Goal: Use online tool/utility: Utilize a website feature to perform a specific function

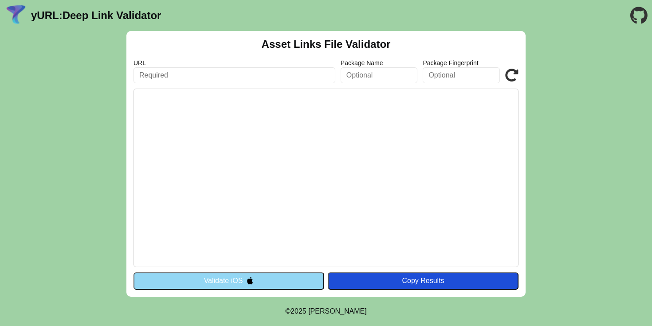
click at [279, 110] on pre at bounding box center [325, 178] width 385 height 179
click at [209, 77] on input "text" at bounding box center [234, 75] width 202 height 16
paste input "[URL][DOMAIN_NAME]"
type input "[URL][DOMAIN_NAME]"
click at [400, 283] on div "Copy Results" at bounding box center [423, 281] width 182 height 8
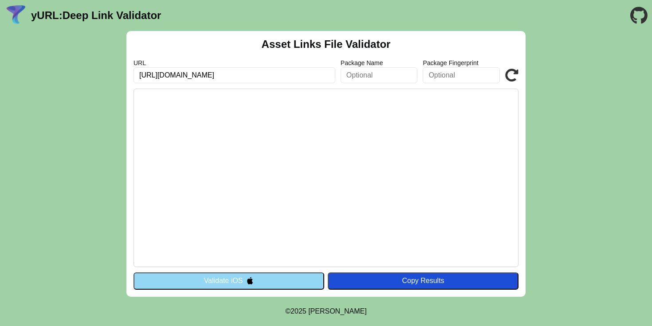
click at [390, 141] on pre at bounding box center [325, 178] width 385 height 179
click at [507, 78] on icon at bounding box center [511, 75] width 13 height 13
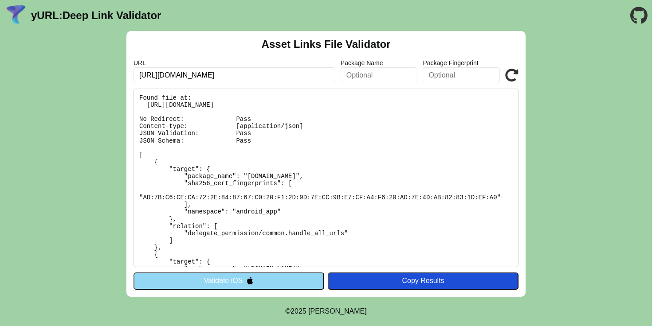
click at [238, 74] on input "[URL][DOMAIN_NAME]" at bounding box center [234, 75] width 202 height 16
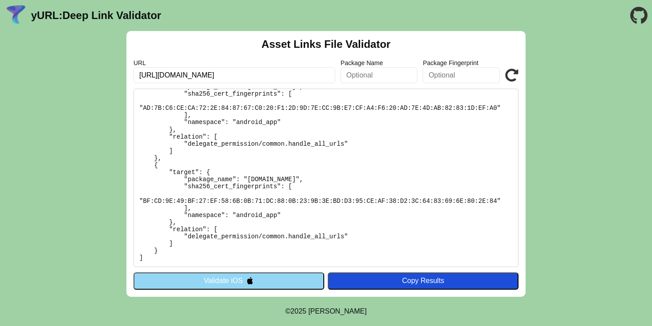
click at [251, 279] on img at bounding box center [250, 281] width 8 height 8
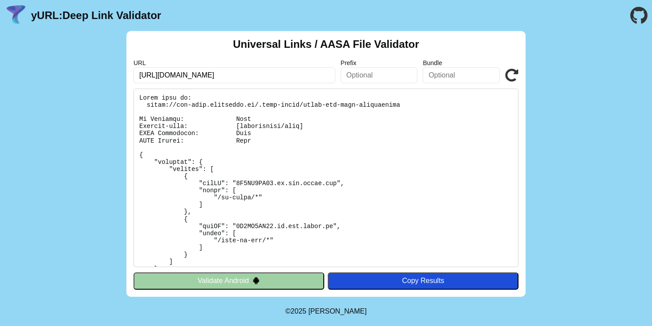
click at [247, 280] on button "Validate Android" at bounding box center [228, 281] width 191 height 17
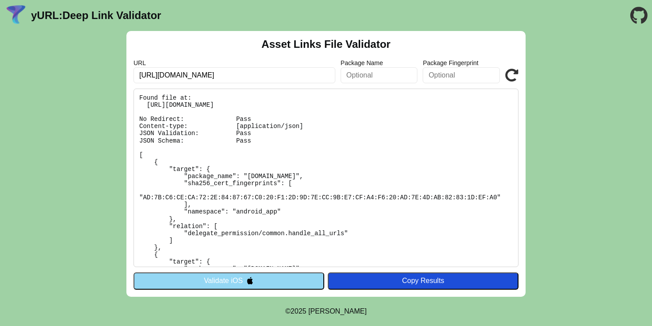
click at [277, 128] on pre "Found file at: https://cts-test.ckbgobank.me/.well-known/assetlinks.json No Red…" at bounding box center [325, 178] width 385 height 179
click at [378, 78] on input "text" at bounding box center [379, 75] width 77 height 16
click at [444, 77] on input "text" at bounding box center [461, 75] width 77 height 16
click at [510, 76] on icon at bounding box center [511, 75] width 13 height 13
click at [327, 78] on input "[URL][DOMAIN_NAME]" at bounding box center [234, 75] width 202 height 16
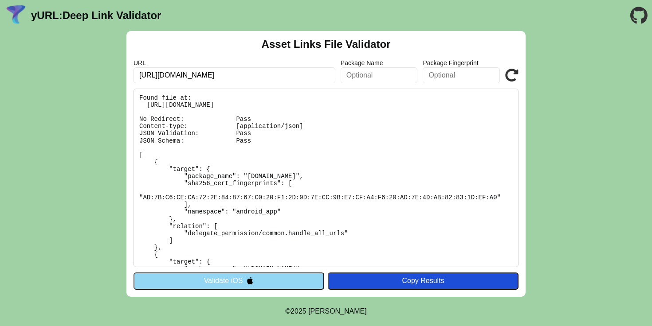
click at [240, 283] on button "Validate iOS" at bounding box center [228, 281] width 191 height 17
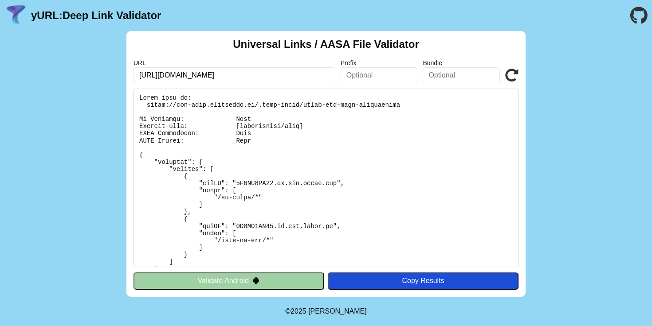
click at [240, 283] on button "Validate Android" at bounding box center [228, 281] width 191 height 17
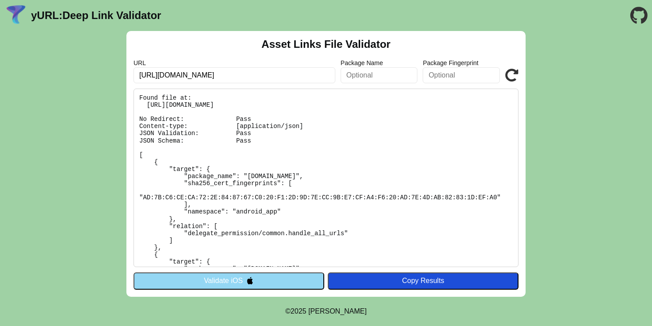
click at [239, 283] on button "Validate iOS" at bounding box center [228, 281] width 191 height 17
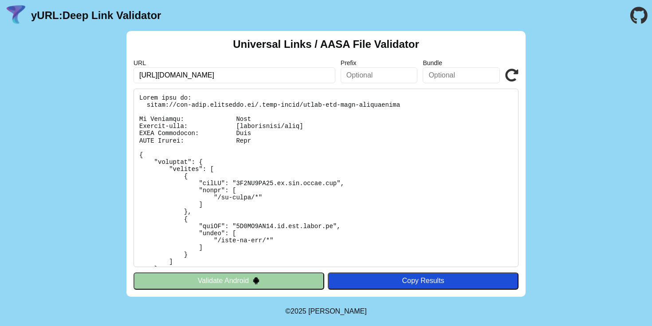
click at [239, 283] on button "Validate Android" at bounding box center [228, 281] width 191 height 17
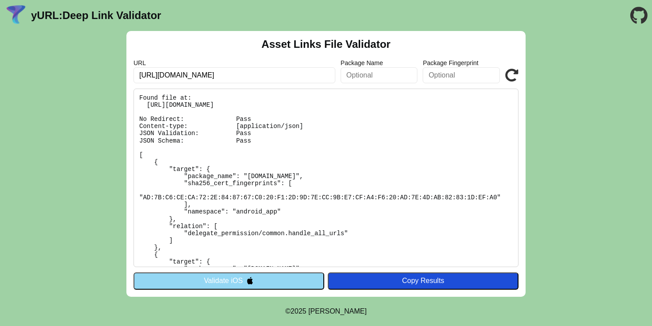
scroll to position [90, 0]
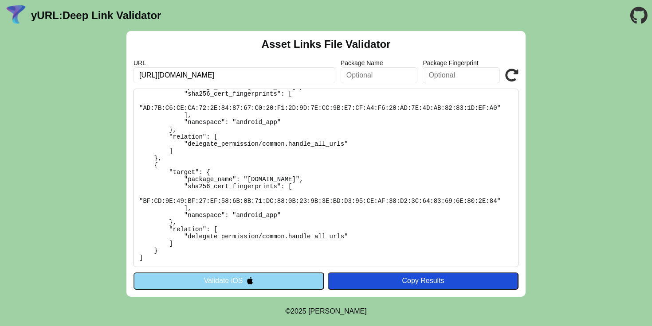
click at [438, 279] on div "Copy Results" at bounding box center [423, 281] width 182 height 8
